Goal: Information Seeking & Learning: Learn about a topic

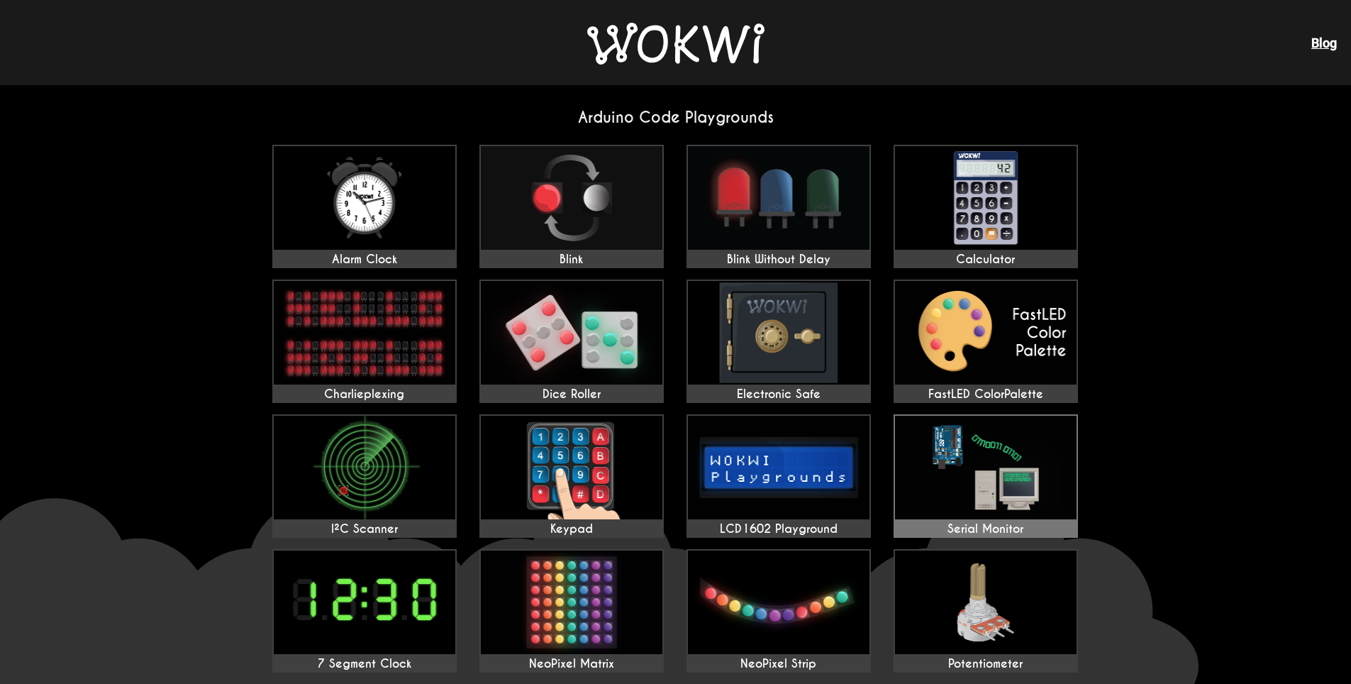
click at [947, 446] on img at bounding box center [986, 468] width 182 height 104
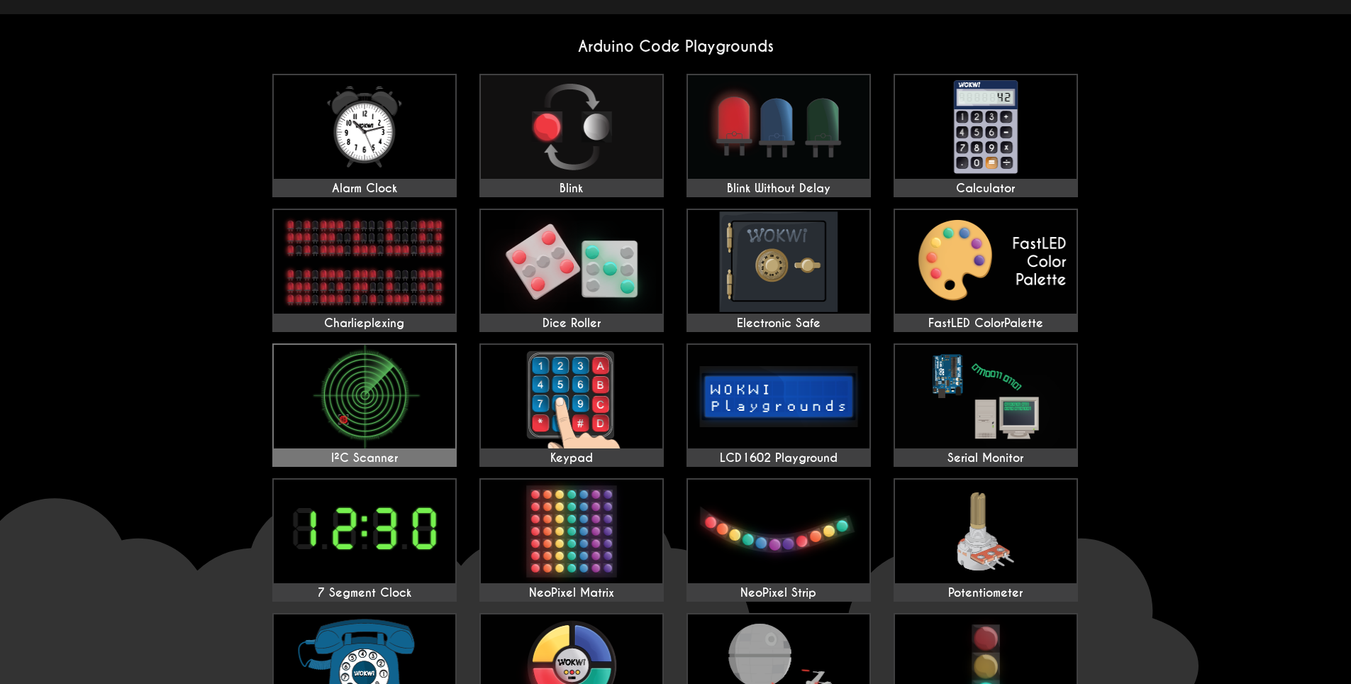
click at [375, 399] on img at bounding box center [365, 397] width 182 height 104
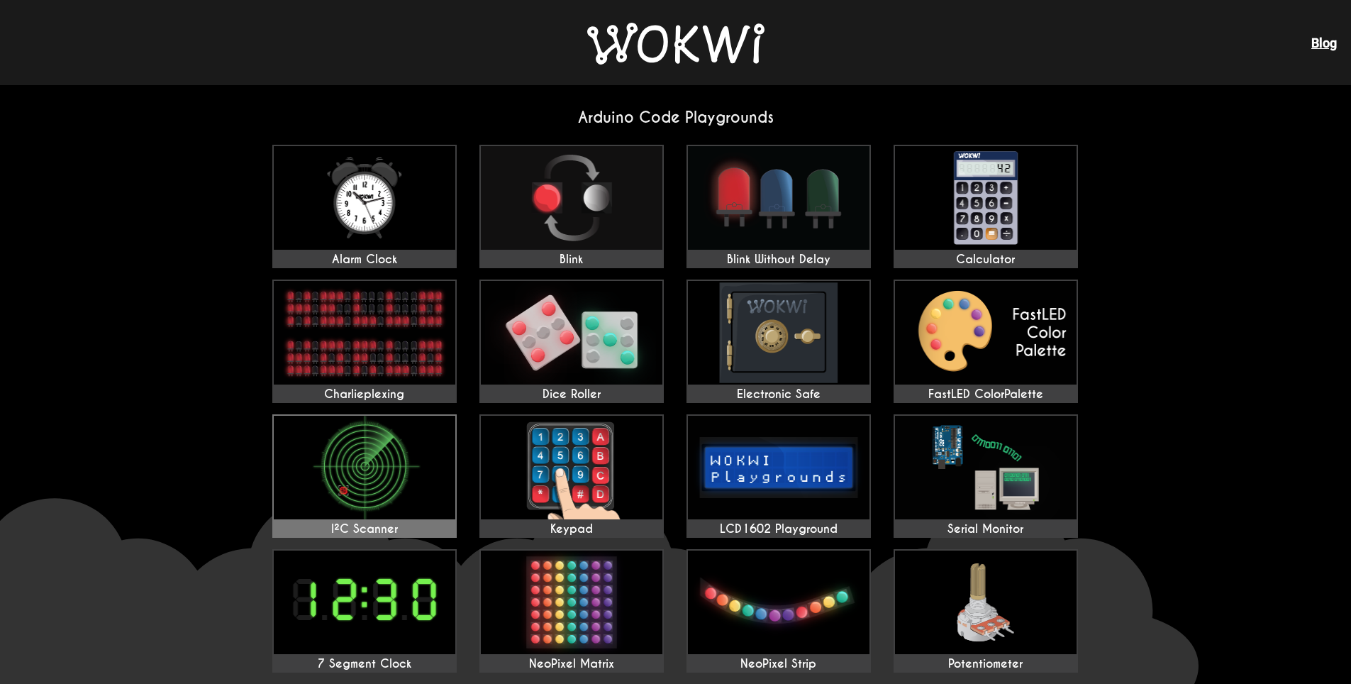
click at [356, 480] on img at bounding box center [365, 468] width 182 height 104
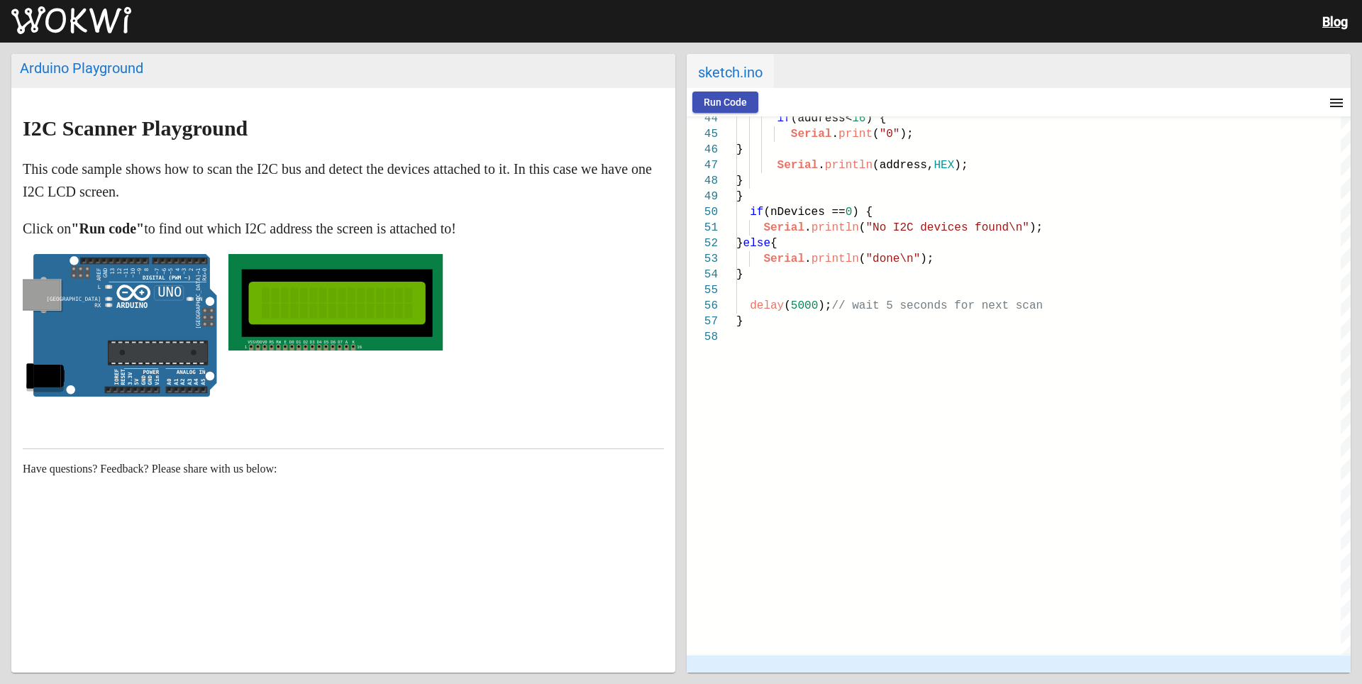
click at [277, 341] on text "RW" at bounding box center [279, 342] width 5 height 4
